Goal: Task Accomplishment & Management: Use online tool/utility

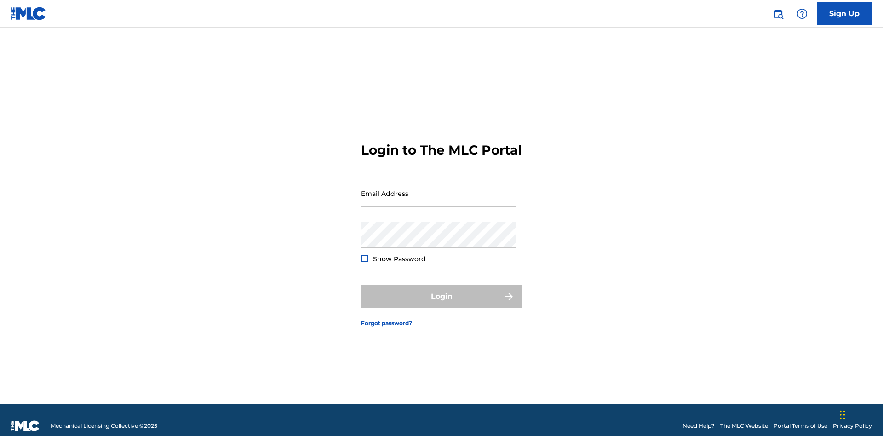
scroll to position [12, 0]
click at [439, 189] on input "Email Address" at bounding box center [438, 193] width 155 height 26
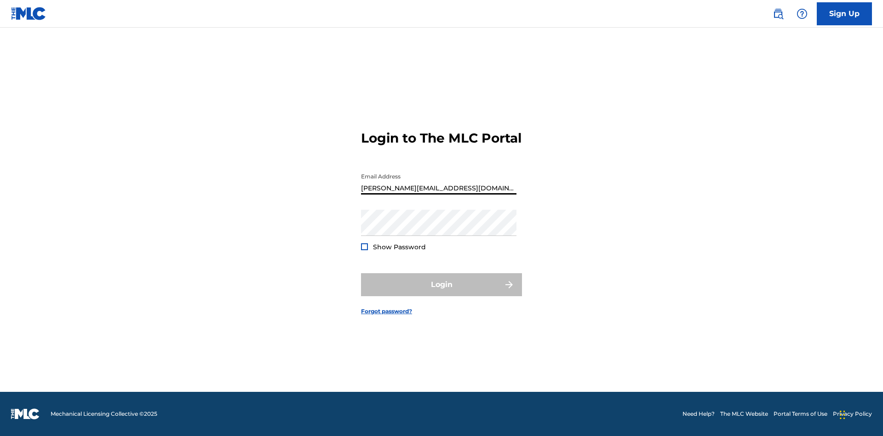
type input "Helena.Songwriter@gmail.com"
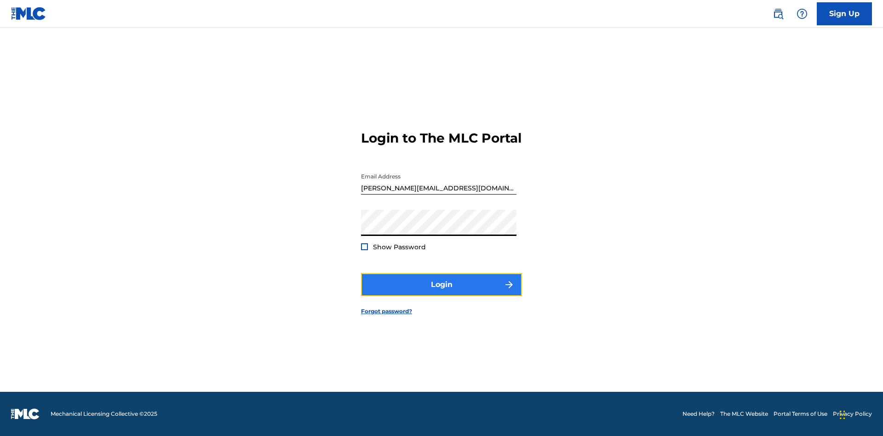
click at [441, 292] on button "Login" at bounding box center [441, 284] width 161 height 23
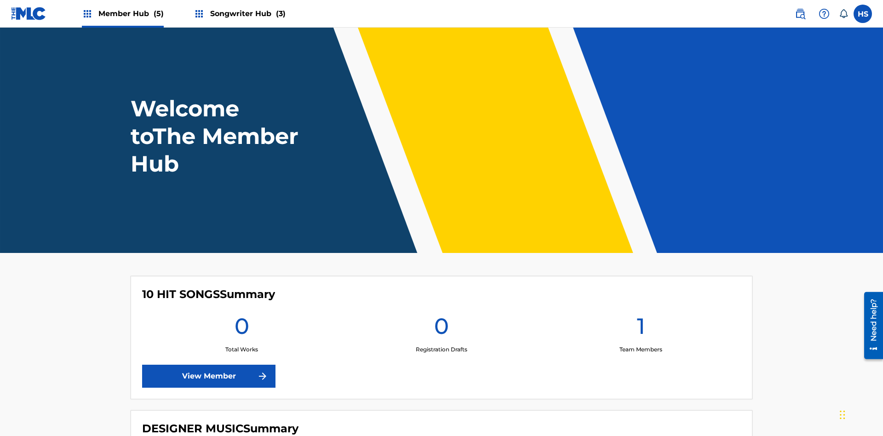
click at [246, 13] on span "Songwriter Hub (3)" at bounding box center [247, 13] width 75 height 11
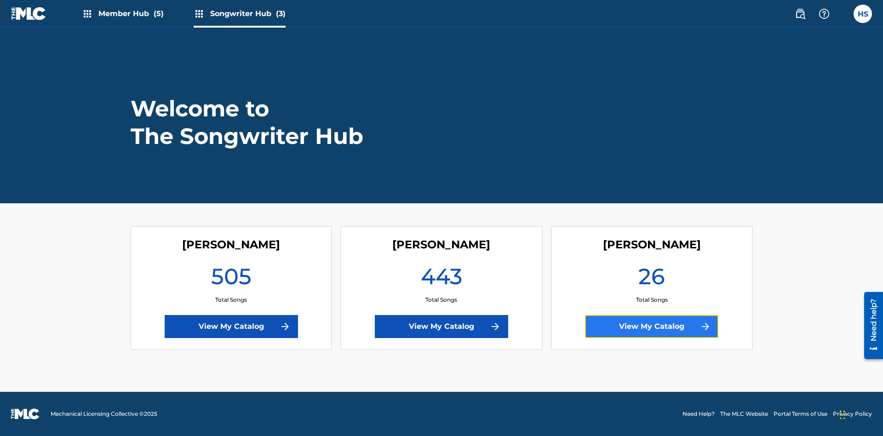
click at [651, 326] on link "View My Catalog" at bounding box center [651, 326] width 133 height 23
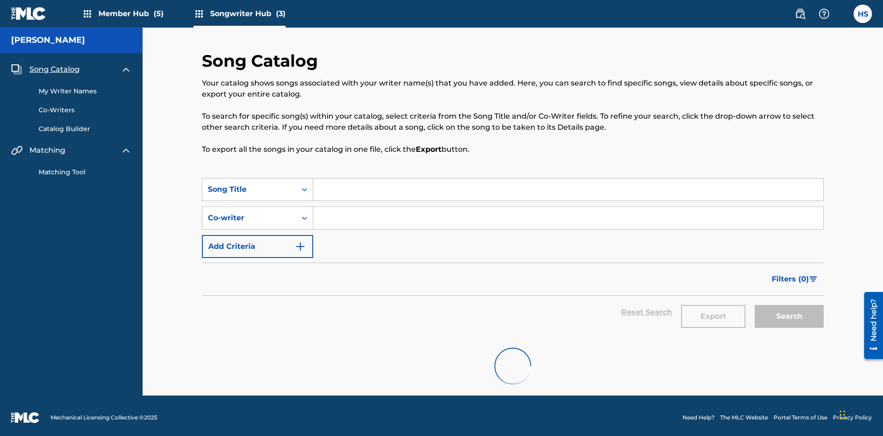
click at [85, 168] on link "Matching Tool" at bounding box center [85, 172] width 93 height 10
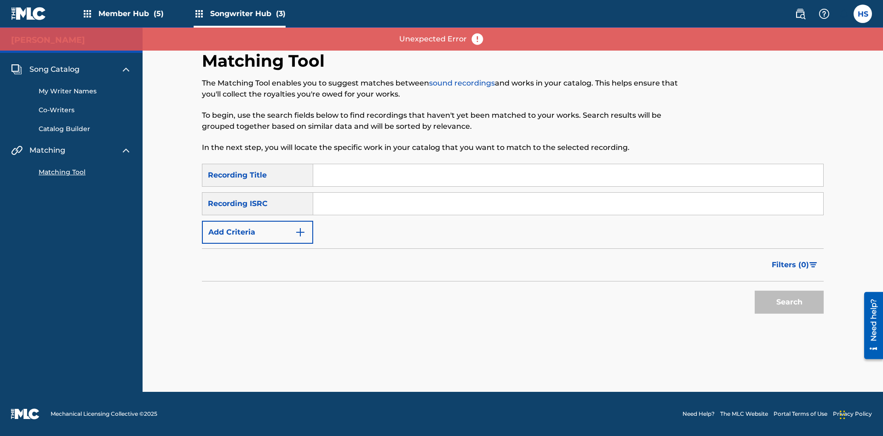
click at [568, 175] on input "Search Form" at bounding box center [568, 175] width 510 height 22
type input "The"
click at [789, 302] on button "Search" at bounding box center [788, 302] width 69 height 23
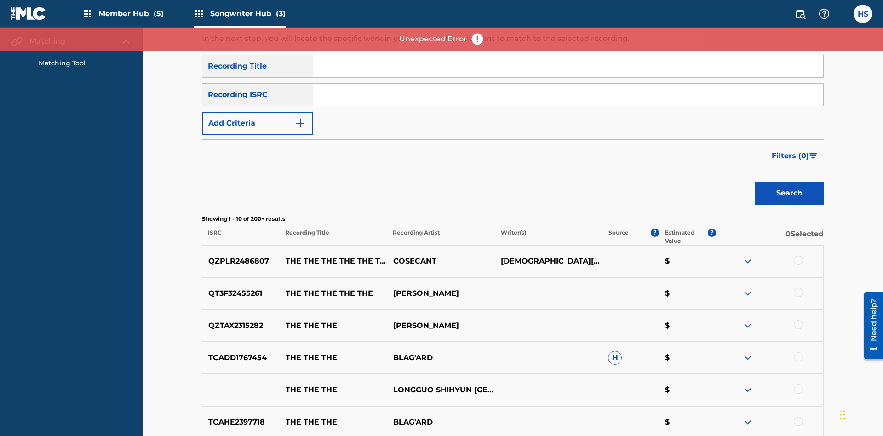
click at [568, 84] on input "Search Form" at bounding box center [568, 95] width 510 height 22
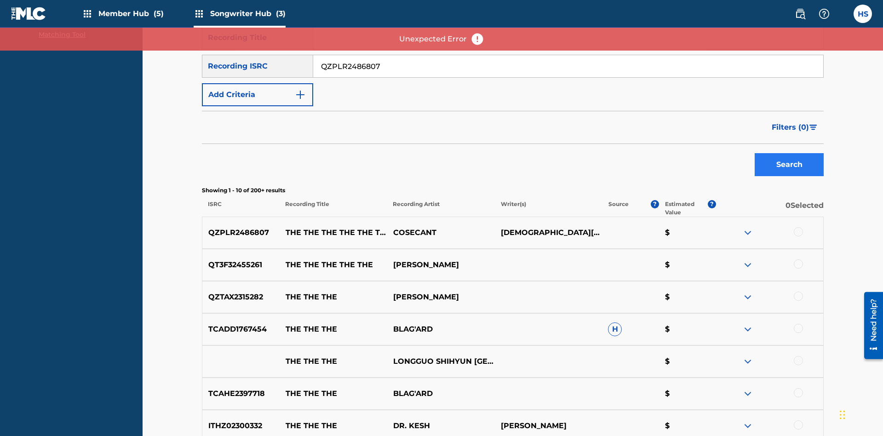
type input "QZPLR2486807"
click at [789, 153] on button "Search" at bounding box center [788, 164] width 69 height 23
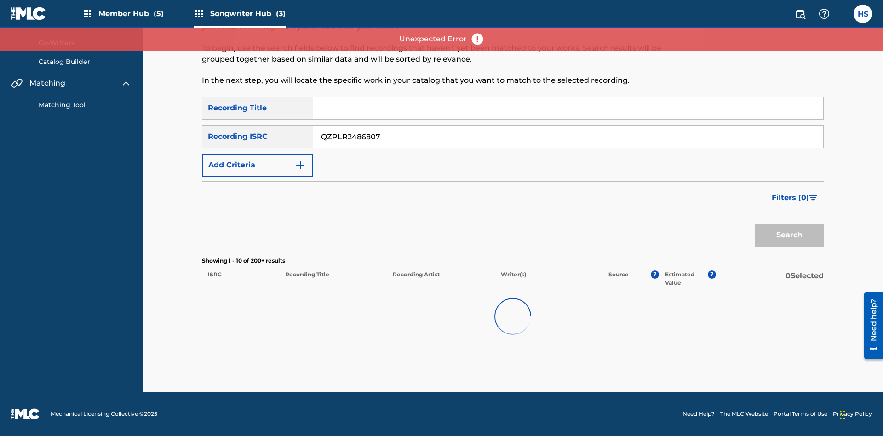
scroll to position [40, 0]
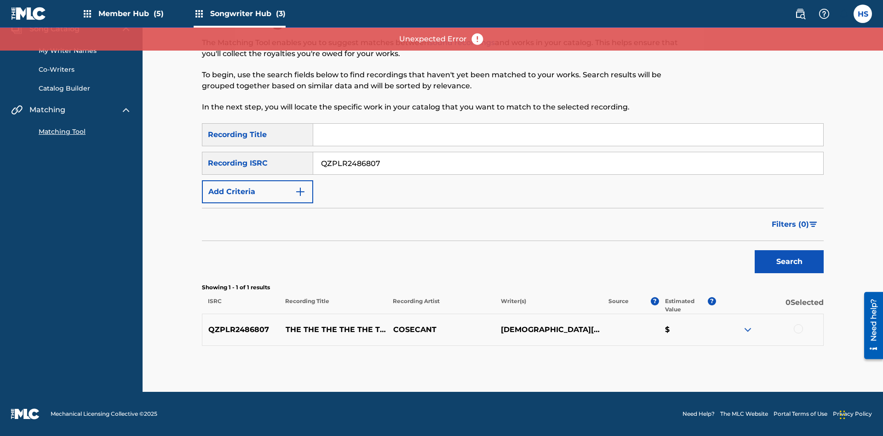
click at [798, 329] on div at bounding box center [797, 328] width 9 height 9
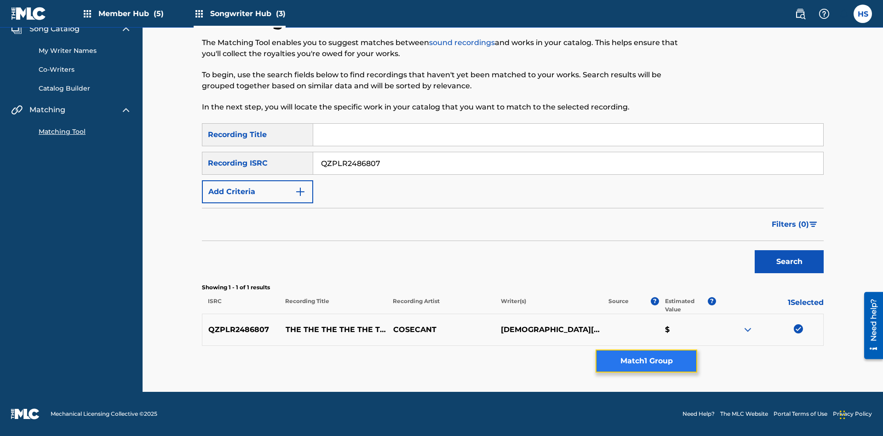
click at [646, 361] on button "Match 1 Group" at bounding box center [646, 360] width 102 height 23
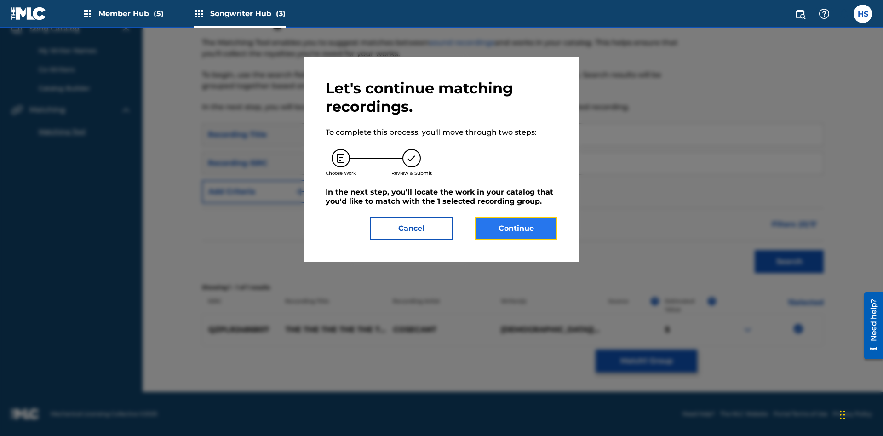
click at [516, 228] on button "Continue" at bounding box center [515, 228] width 83 height 23
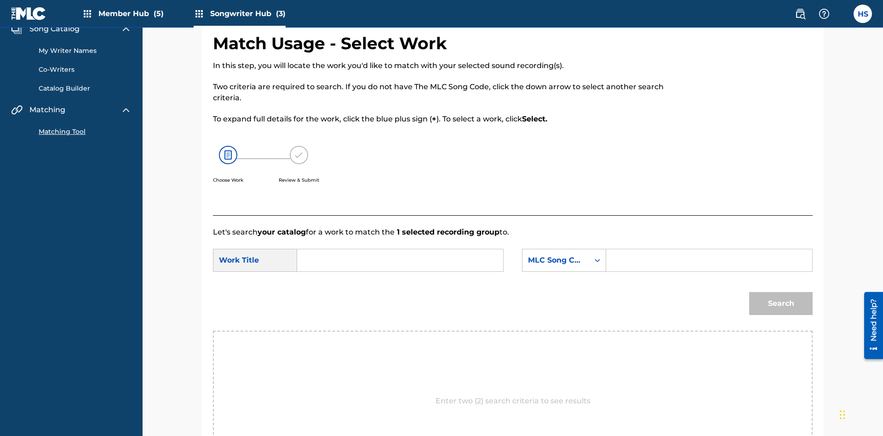
click at [400, 249] on input "Search Form" at bounding box center [400, 260] width 190 height 22
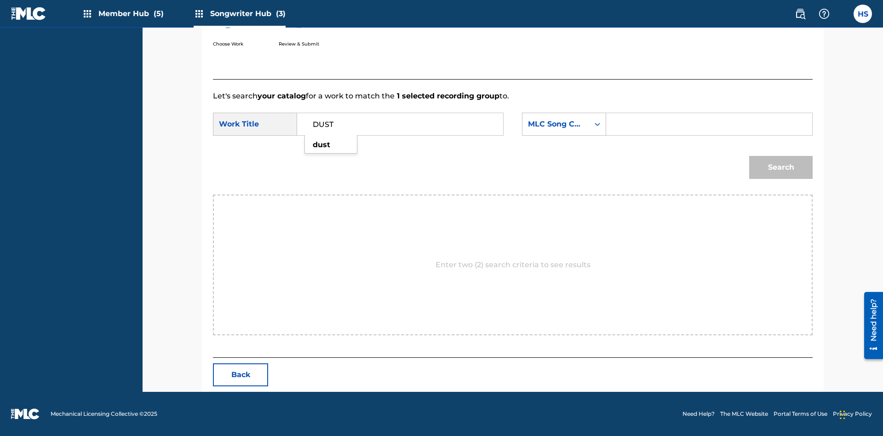
type input "DUST"
click at [708, 124] on input "Search Form" at bounding box center [709, 124] width 190 height 22
type input "DB2IBU"
click at [781, 167] on button "Search" at bounding box center [780, 167] width 63 height 23
